Goal: Task Accomplishment & Management: Manage account settings

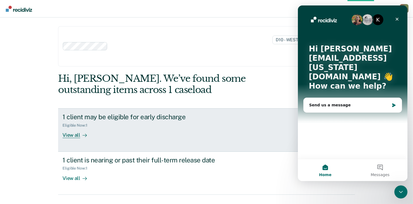
click at [68, 135] on div "View all" at bounding box center [77, 133] width 31 height 11
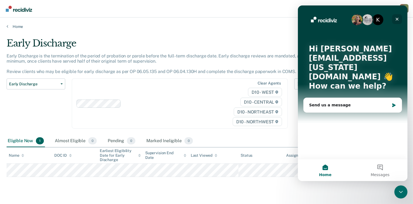
click at [397, 19] on icon "Close" at bounding box center [396, 19] width 3 height 3
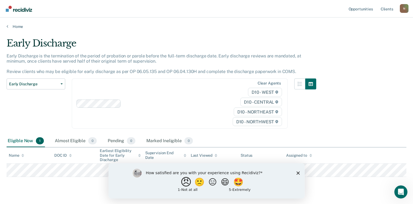
click at [182, 183] on button "😠" at bounding box center [186, 182] width 13 height 11
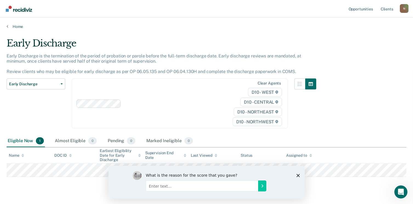
click at [299, 176] on icon "Close survey" at bounding box center [297, 175] width 3 height 3
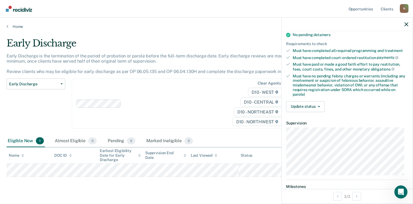
scroll to position [137, 0]
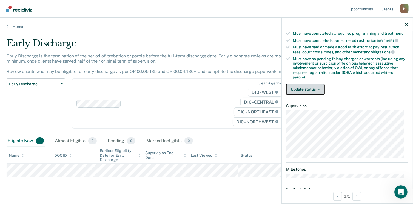
click at [320, 86] on button "Update status" at bounding box center [305, 89] width 39 height 11
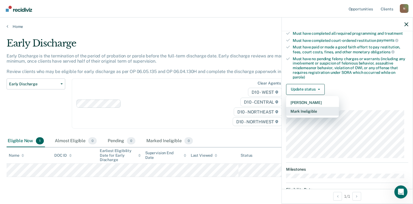
click at [316, 110] on button "Mark Ineligible" at bounding box center [312, 111] width 53 height 9
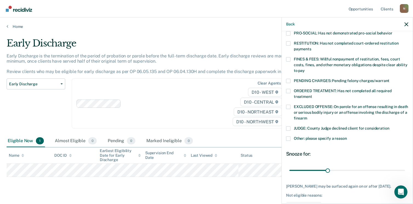
click at [288, 57] on span at bounding box center [288, 59] width 4 height 4
click at [305, 69] on input "FINES & FEES: Willful nonpayment of restitution, fees, court costs, fines, and …" at bounding box center [305, 69] width 0 height 0
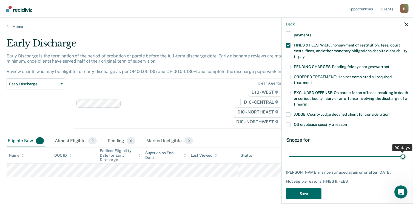
drag, startPoint x: 326, startPoint y: 149, endPoint x: 402, endPoint y: 144, distance: 76.1
type input "90"
click at [402, 152] on input "range" at bounding box center [347, 157] width 116 height 10
click at [310, 190] on button "Save" at bounding box center [303, 194] width 35 height 11
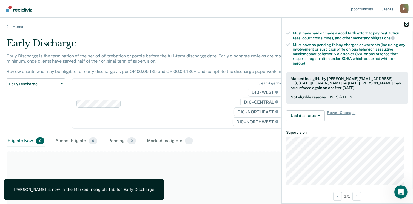
click at [405, 24] on icon "button" at bounding box center [406, 24] width 4 height 4
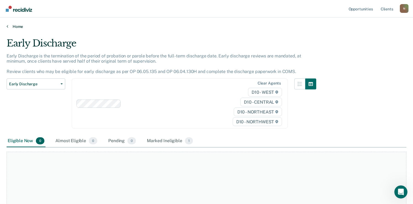
click at [14, 28] on link "Home" at bounding box center [207, 26] width 400 height 5
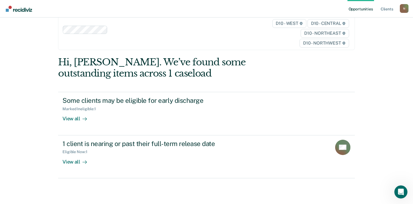
scroll to position [24, 0]
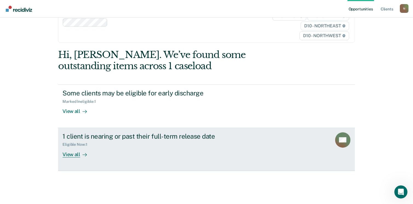
click at [72, 156] on div "View all" at bounding box center [77, 152] width 31 height 11
